Goal: Task Accomplishment & Management: Complete application form

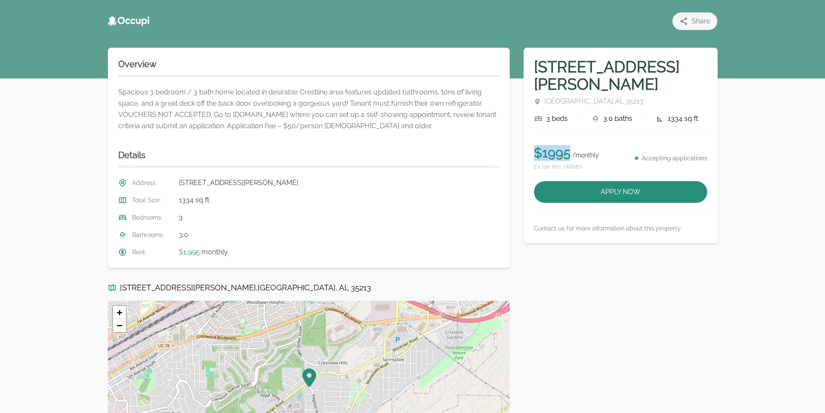
drag, startPoint x: 571, startPoint y: 133, endPoint x: 528, endPoint y: 134, distance: 42.4
click at [528, 134] on div "[STREET_ADDRESS][PERSON_NAME] 3 beds • 3.0 baths • 1334 sq ft $ 1995 / monthly …" at bounding box center [620, 145] width 194 height 195
click at [484, 119] on div "Spacious 3 bedroom / 3 bath home located in desirable Crestline area features u…" at bounding box center [308, 109] width 381 height 45
